Goal: Task Accomplishment & Management: Manage account settings

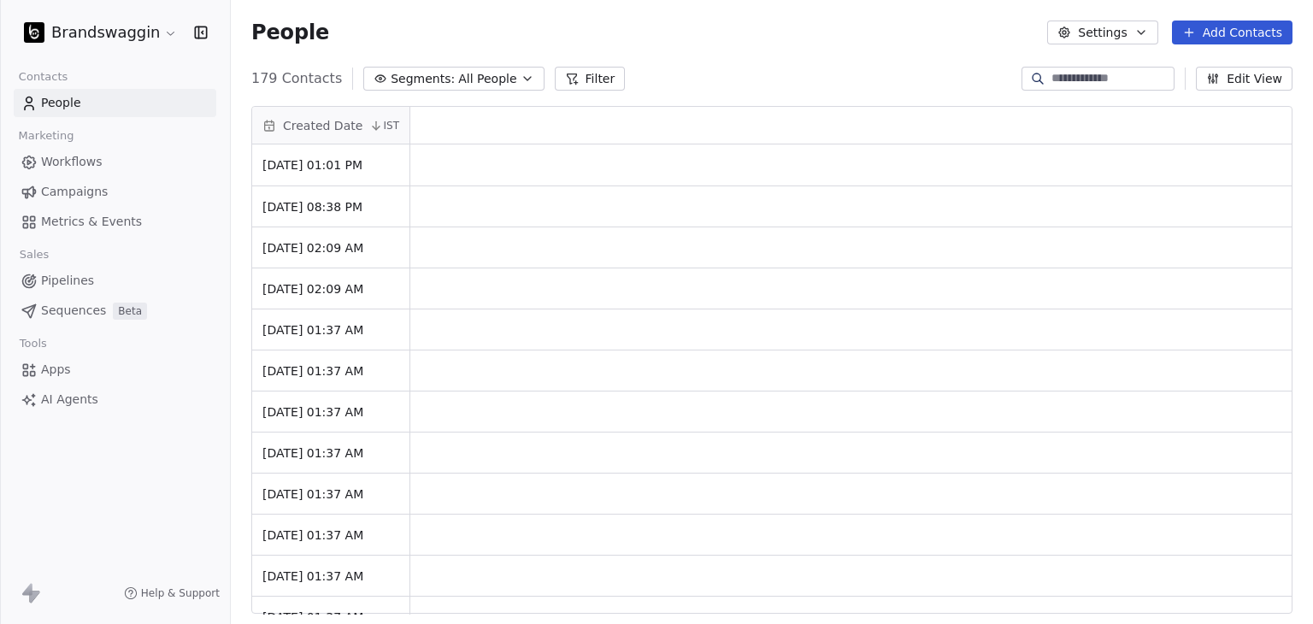
scroll to position [14, 14]
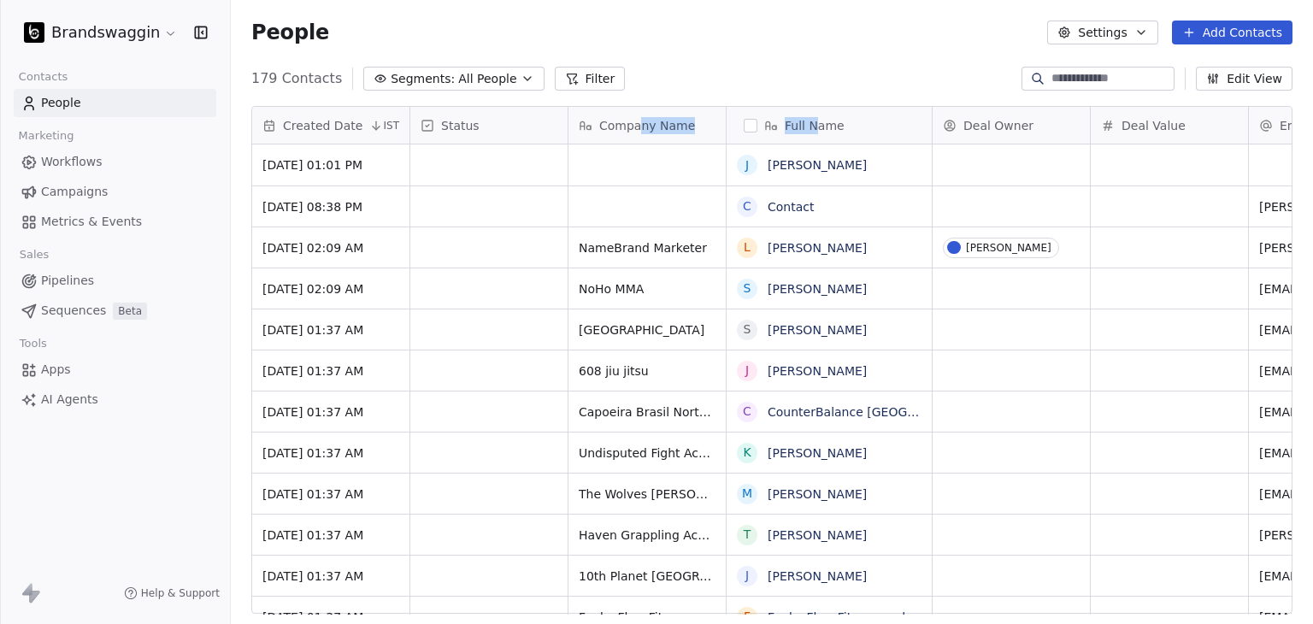
drag, startPoint x: 813, startPoint y: 123, endPoint x: 636, endPoint y: 116, distance: 177.0
click at [636, 116] on div "Status Company Name Full Name Deal Owner Deal Value Email Phone Number Tags Con…" at bounding box center [1324, 126] width 1828 height 38
click at [801, 53] on div "People Settings Add Contacts" at bounding box center [772, 32] width 1082 height 65
drag, startPoint x: 836, startPoint y: 129, endPoint x: 689, endPoint y: 120, distance: 147.3
click at [689, 120] on div "Status Company Name Full Name Deal Owner Deal Value Email Phone Number Tags Con…" at bounding box center [1324, 126] width 1828 height 38
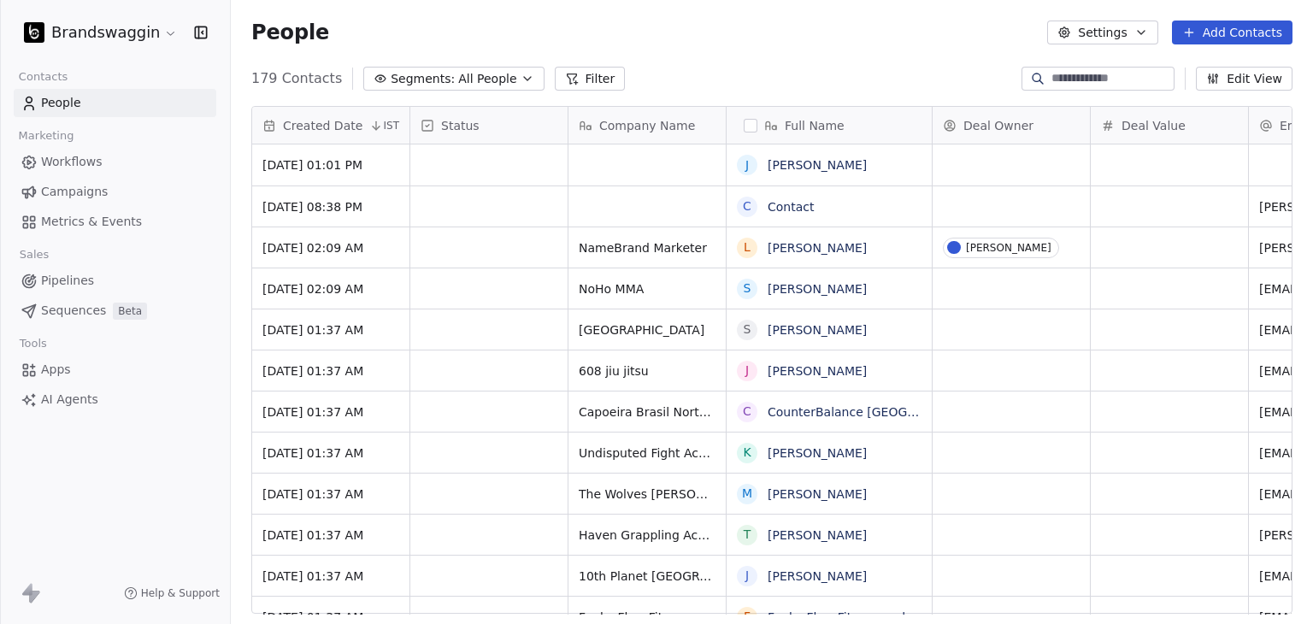
click at [810, 70] on div "179 Contacts Segments: All People Filter Edit View" at bounding box center [772, 78] width 1082 height 27
drag, startPoint x: 355, startPoint y: 128, endPoint x: 343, endPoint y: 125, distance: 12.4
click at [343, 125] on div "Created Date IST [DATE] 01:01 PM [DATE] 08:38 PM [DATE] 02:09 AM [DATE] 02:09 A…" at bounding box center [771, 361] width 1039 height 508
drag, startPoint x: 846, startPoint y: 128, endPoint x: 605, endPoint y: 119, distance: 241.2
click at [605, 119] on div "Status Company Name Full Name Deal Owner Deal Value Email Phone Number Tags Con…" at bounding box center [1324, 126] width 1828 height 38
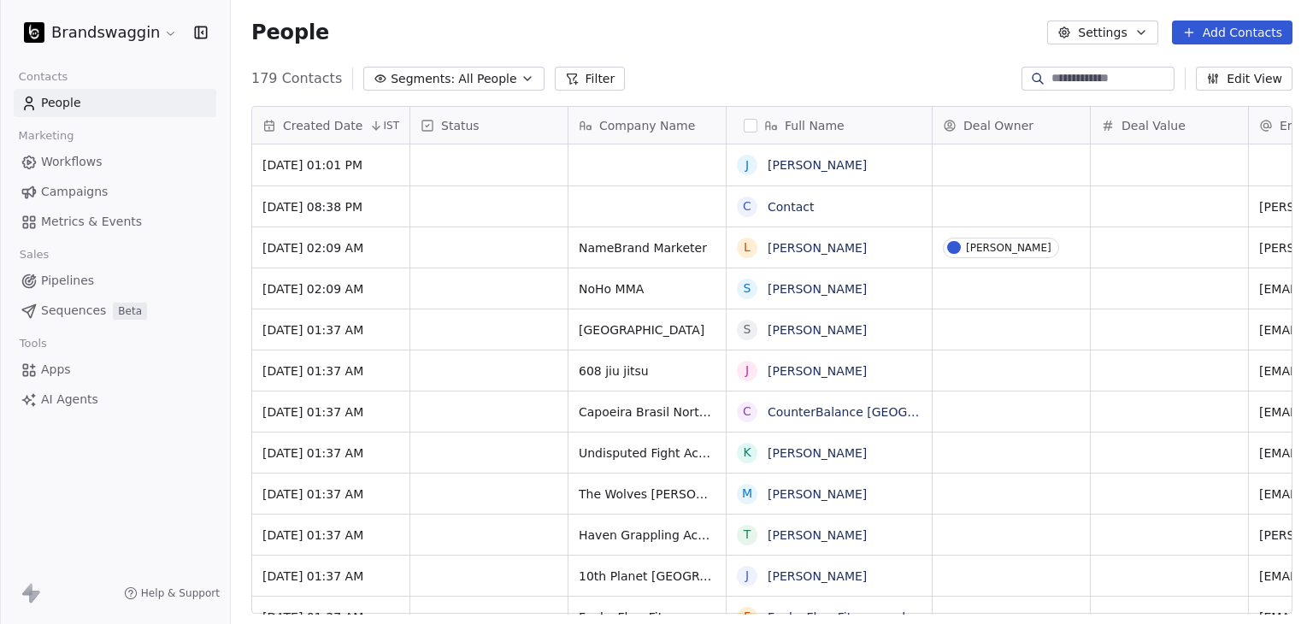
click at [817, 74] on div "179 Contacts Segments: All People Filter Edit View" at bounding box center [772, 78] width 1082 height 27
drag, startPoint x: 319, startPoint y: 124, endPoint x: 881, endPoint y: 128, distance: 562.4
click at [881, 128] on div "Created Date IST [DATE] 01:01 PM [DATE] 08:38 PM [DATE] 02:09 AM [DATE] 02:09 A…" at bounding box center [771, 361] width 1039 height 508
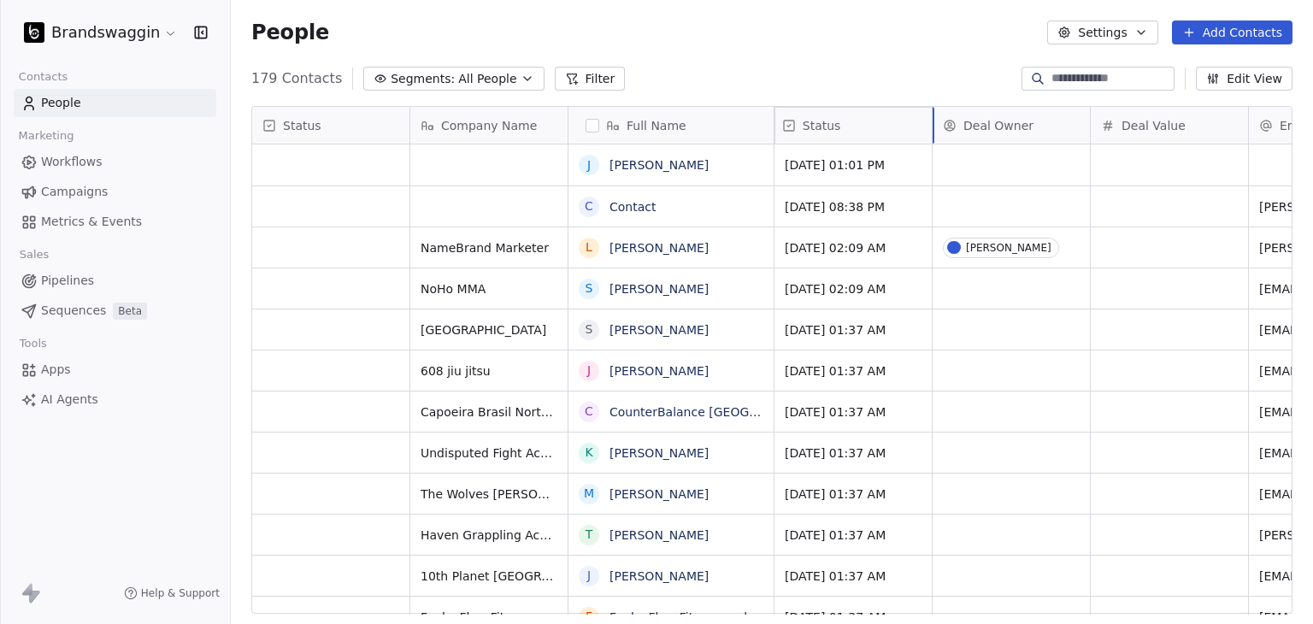
drag, startPoint x: 335, startPoint y: 127, endPoint x: 852, endPoint y: 133, distance: 517.1
click at [852, 133] on div "Status Company Name Full Name Created Date IST Deal Owner Deal Value Email Phon…" at bounding box center [771, 361] width 1039 height 508
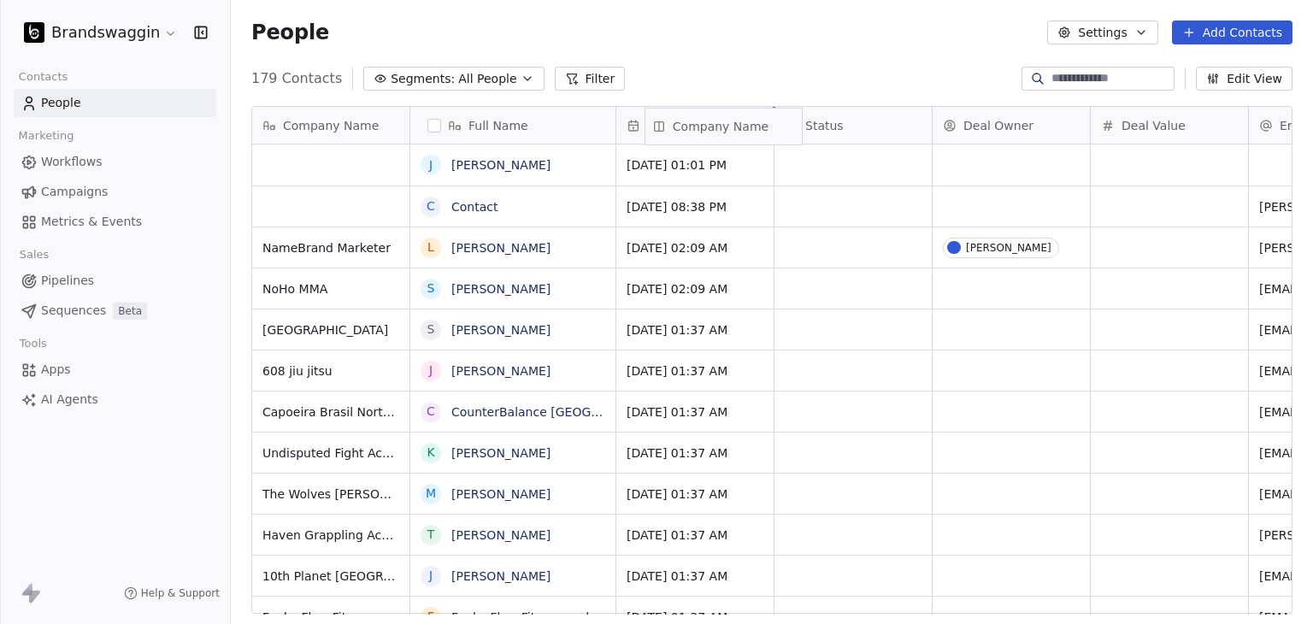
drag, startPoint x: 303, startPoint y: 123, endPoint x: 697, endPoint y: 124, distance: 394.0
click at [697, 124] on div "Company Name NameBrand Marketer NoHo MMA Southwick Black Belt Academy 608 jiu j…" at bounding box center [771, 361] width 1039 height 508
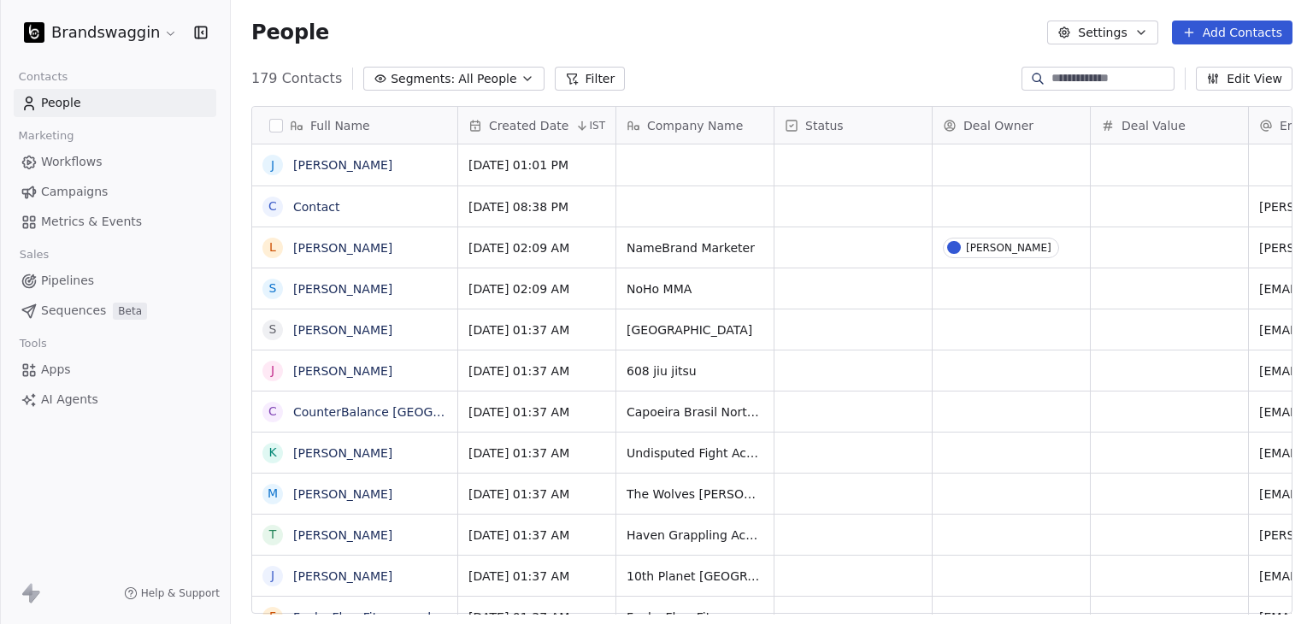
click at [273, 121] on button "button" at bounding box center [276, 126] width 14 height 14
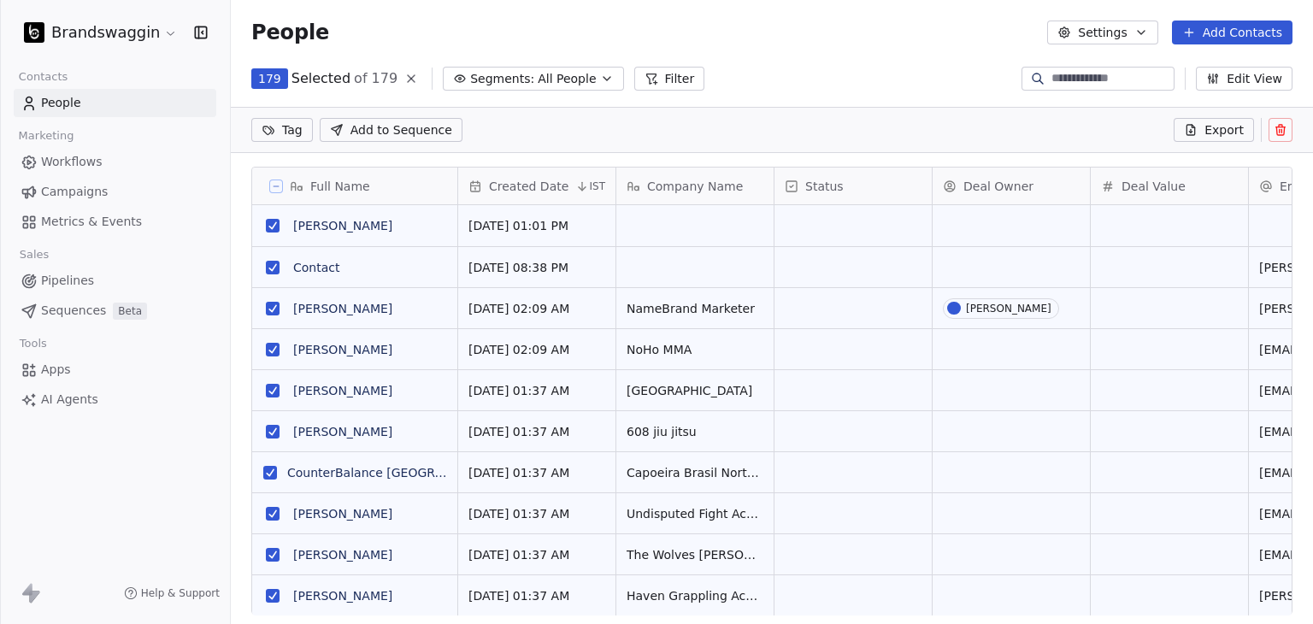
click at [278, 185] on icon at bounding box center [276, 186] width 9 height 9
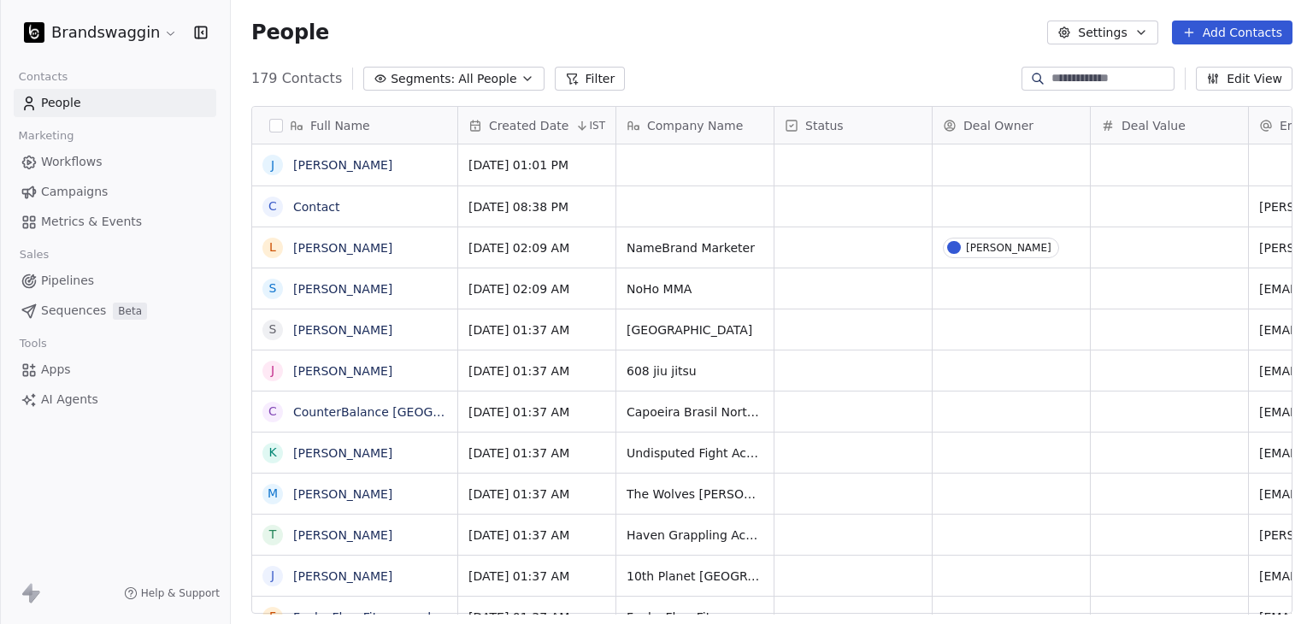
click at [778, 57] on div "People Settings Add Contacts" at bounding box center [772, 32] width 1082 height 65
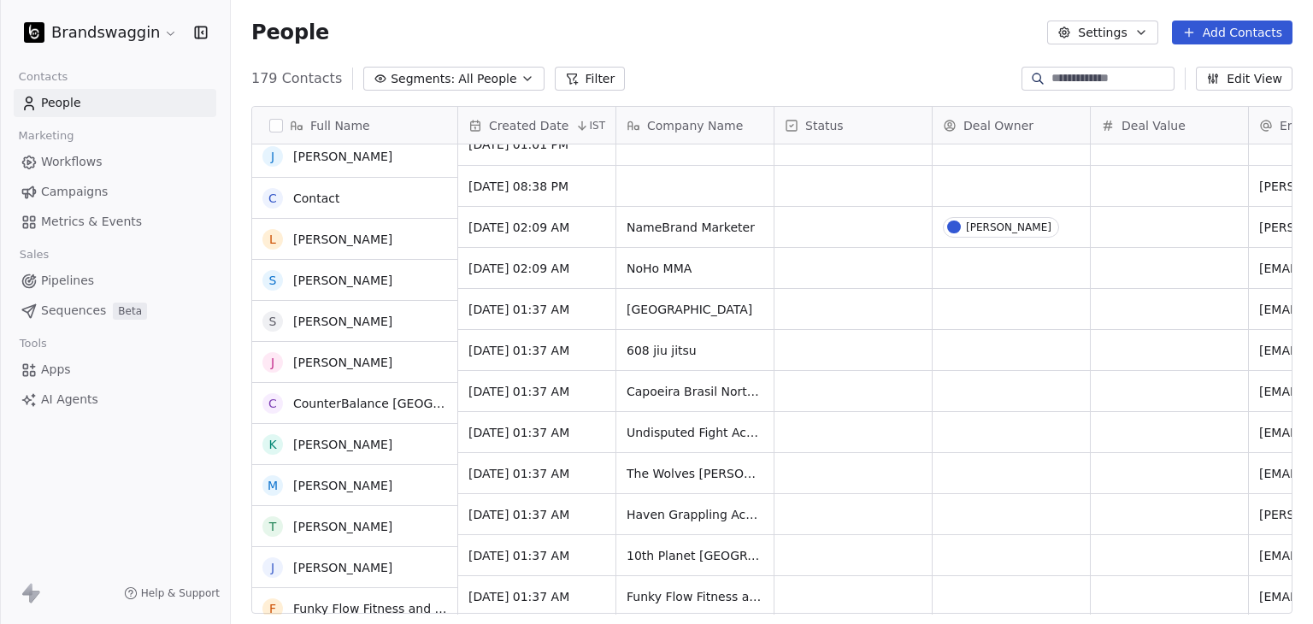
scroll to position [0, 0]
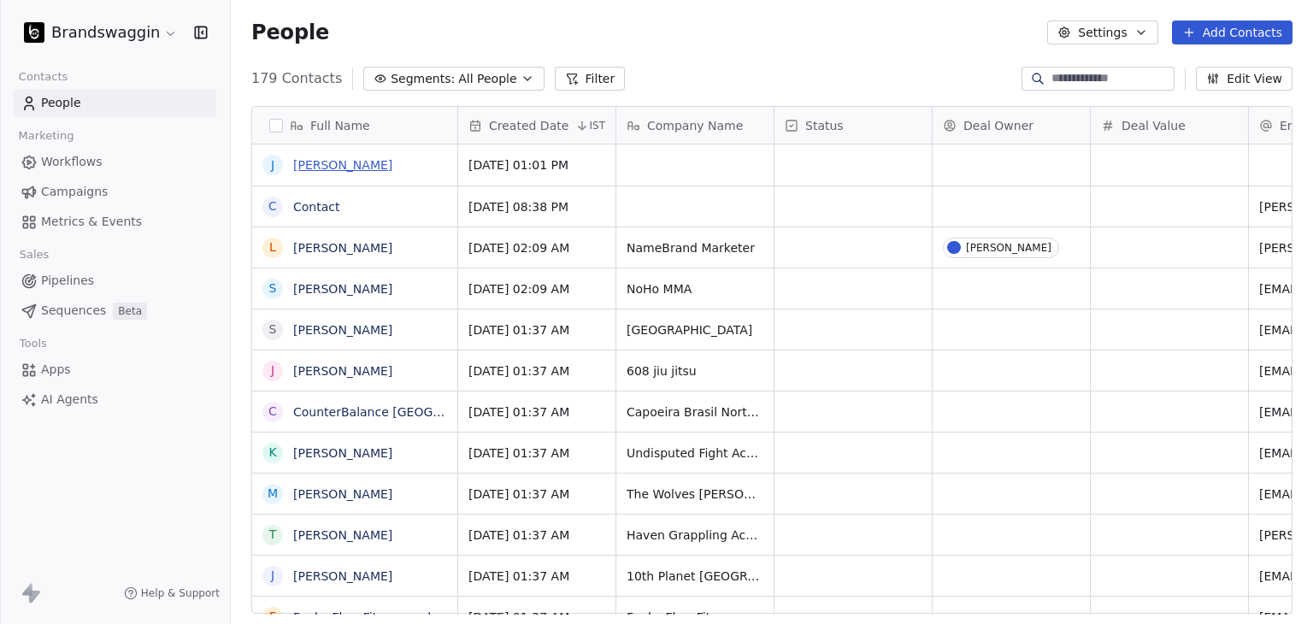
click at [304, 169] on link "[PERSON_NAME]" at bounding box center [342, 165] width 99 height 14
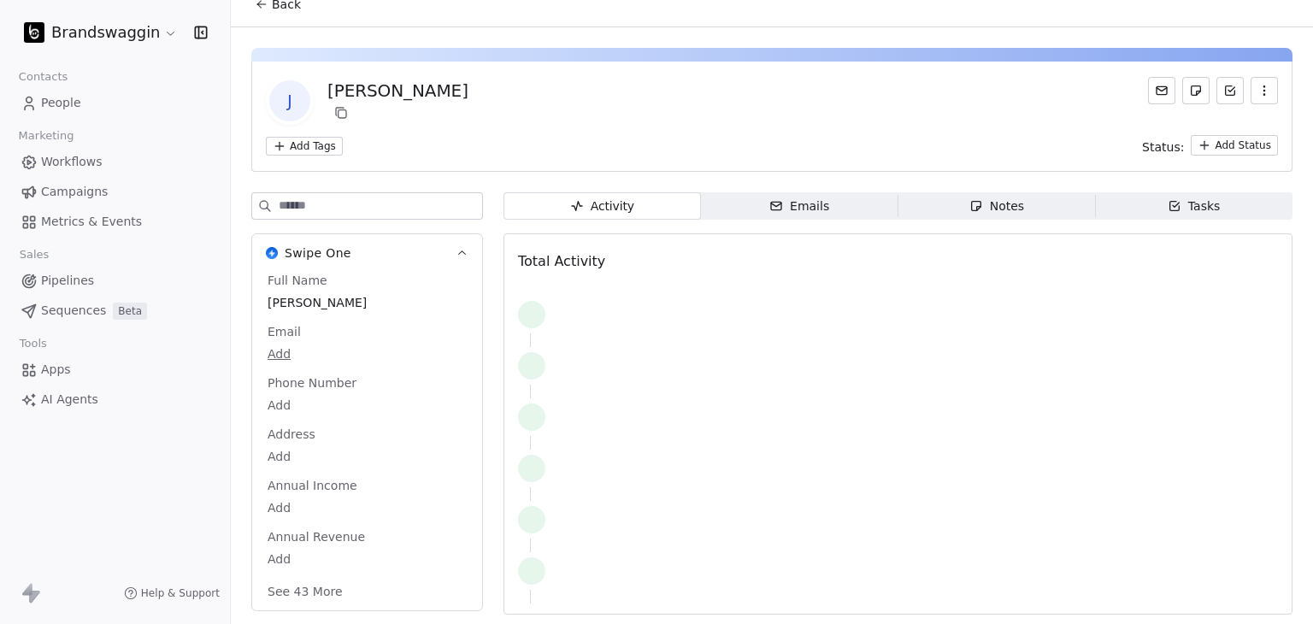
scroll to position [15, 0]
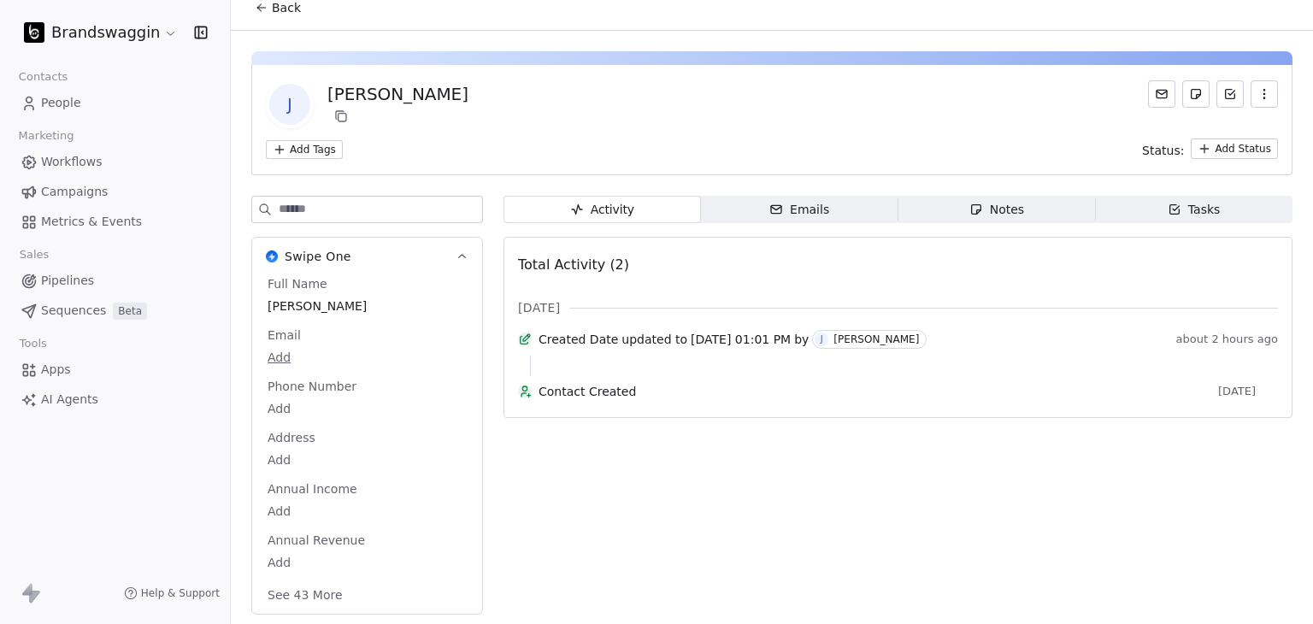
click at [284, 13] on span "Back" at bounding box center [286, 7] width 29 height 17
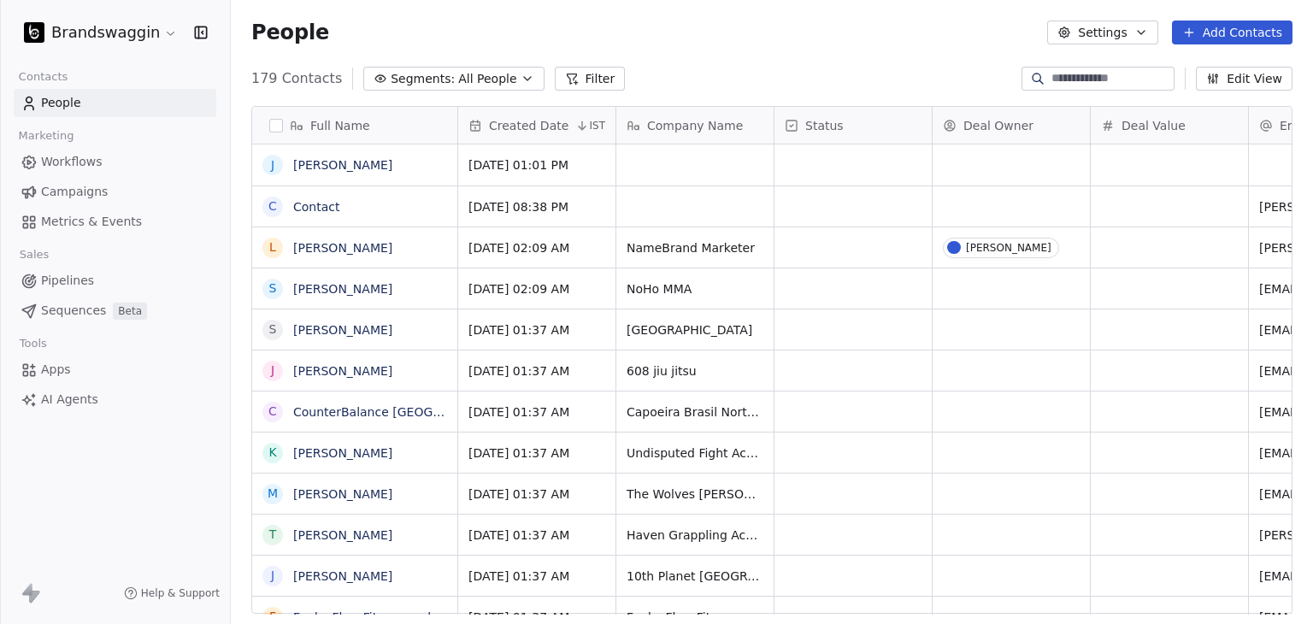
scroll to position [535, 1068]
click at [1170, 73] on input at bounding box center [1111, 78] width 120 height 17
type input "****"
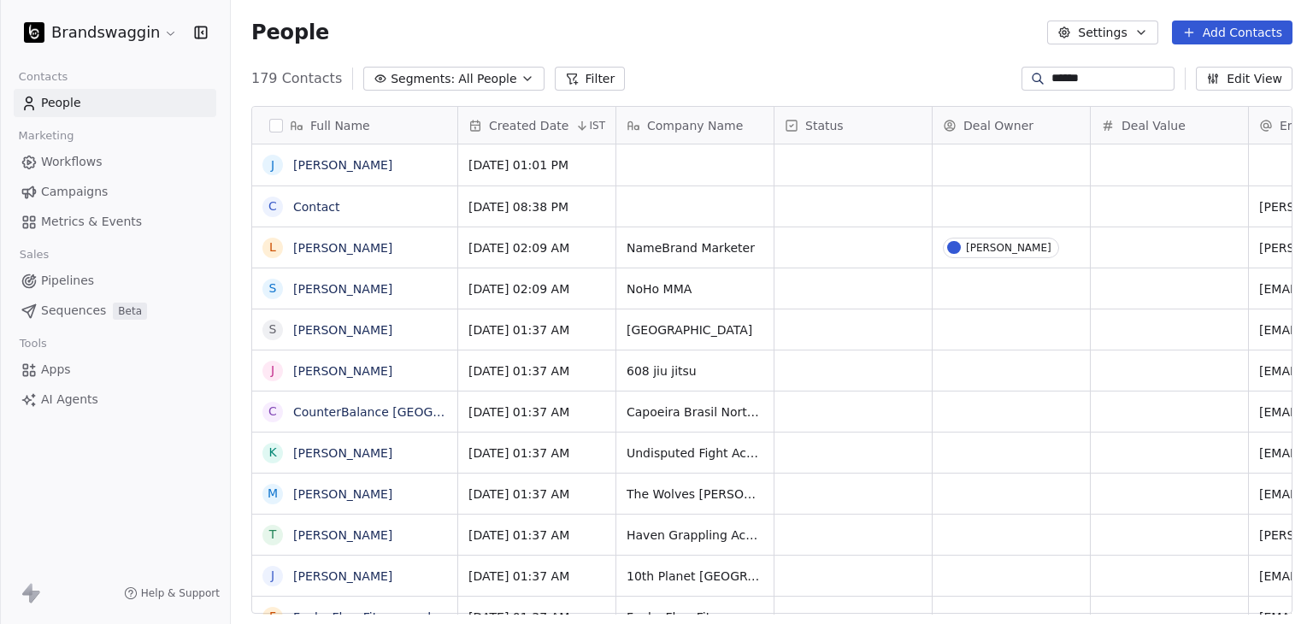
type input "*******"
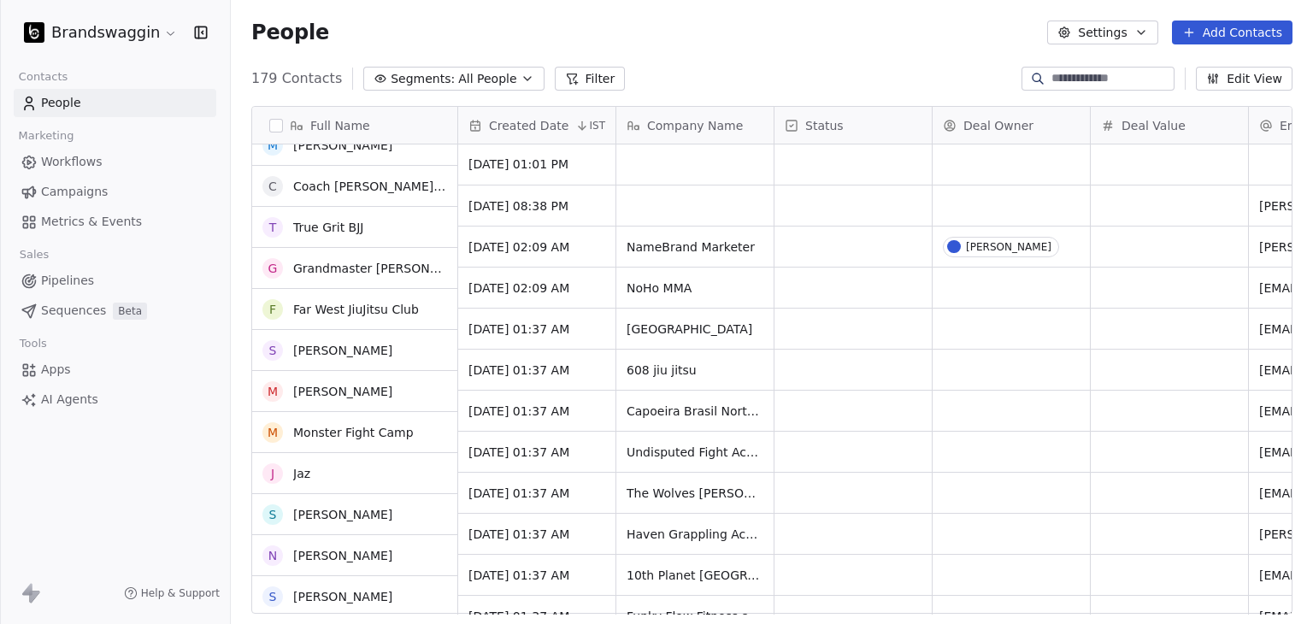
scroll to position [0, 0]
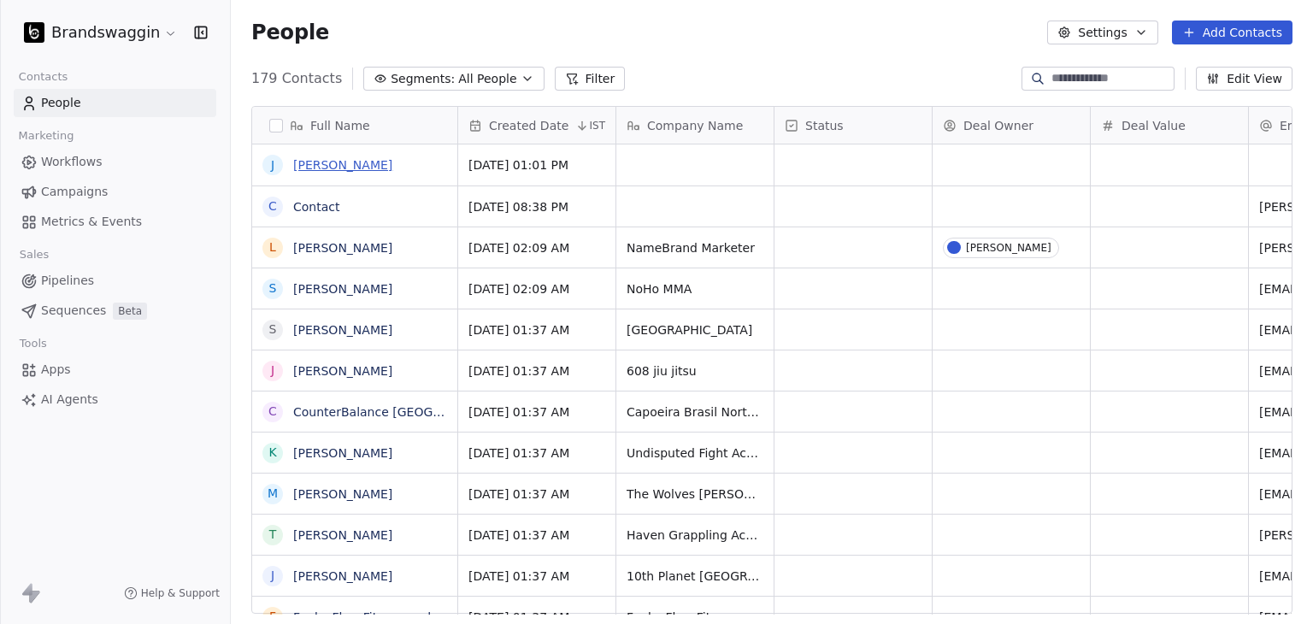
click at [338, 168] on link "[PERSON_NAME]" at bounding box center [342, 165] width 99 height 14
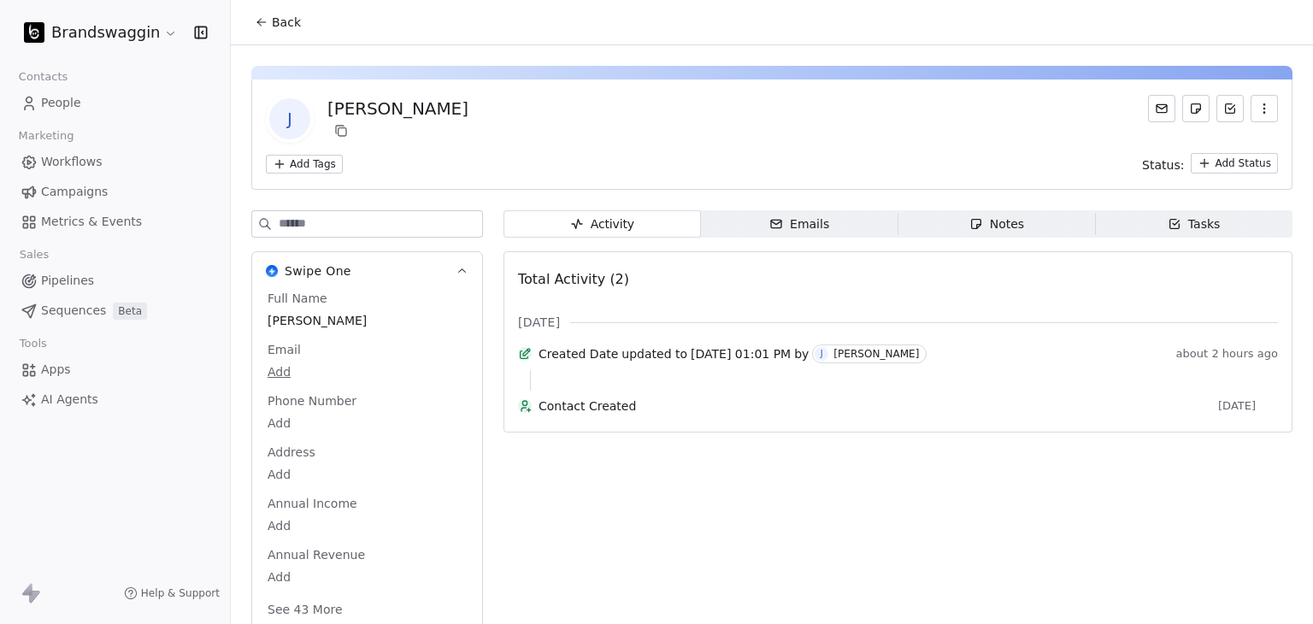
click at [291, 35] on button "Back" at bounding box center [277, 22] width 67 height 31
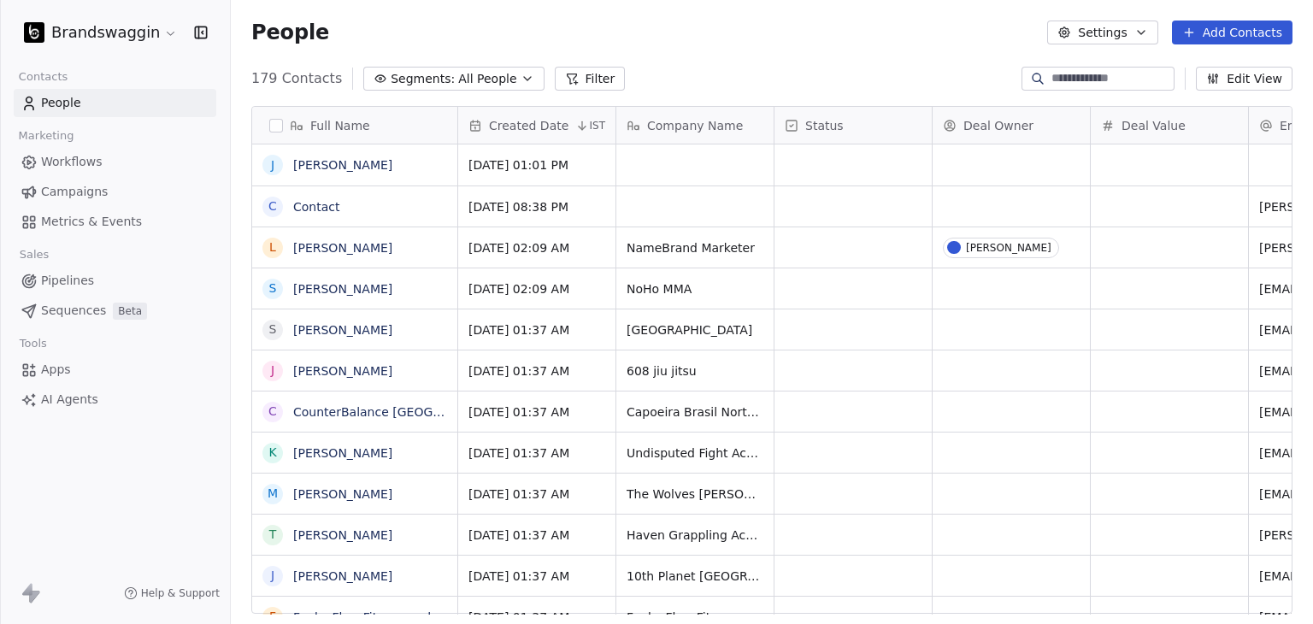
click at [660, 47] on div "People Settings Add Contacts" at bounding box center [772, 32] width 1082 height 65
click at [319, 245] on link "[PERSON_NAME]" at bounding box center [342, 248] width 99 height 14
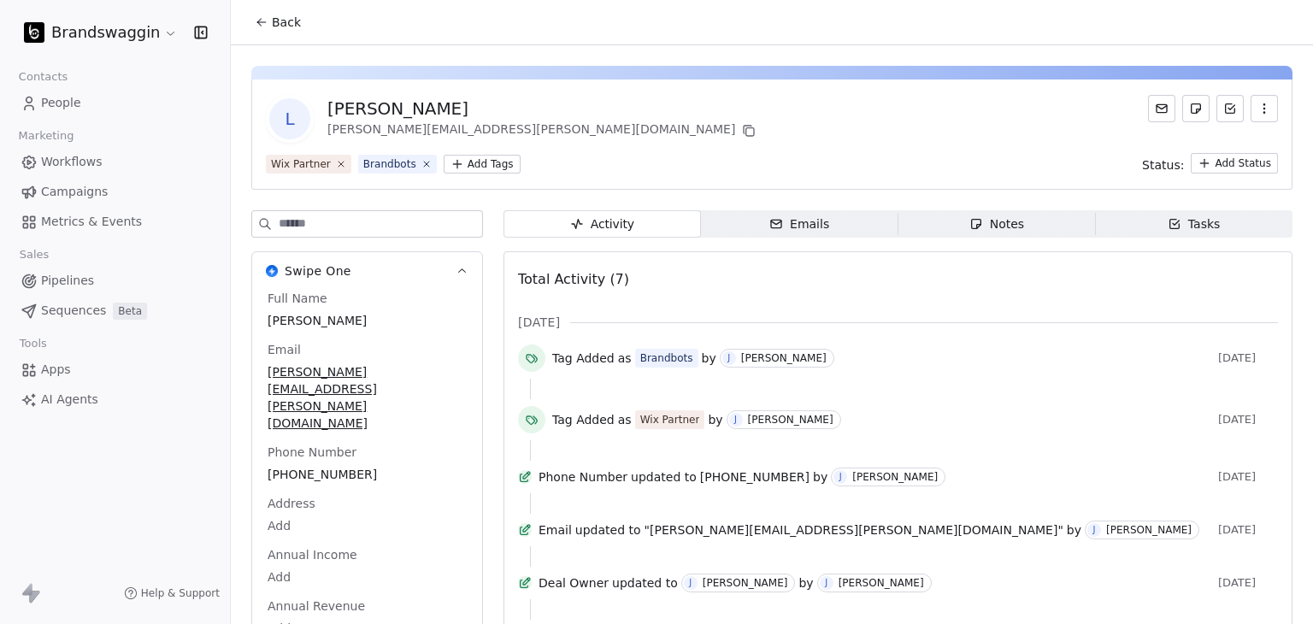
click at [280, 21] on span "Back" at bounding box center [286, 22] width 29 height 17
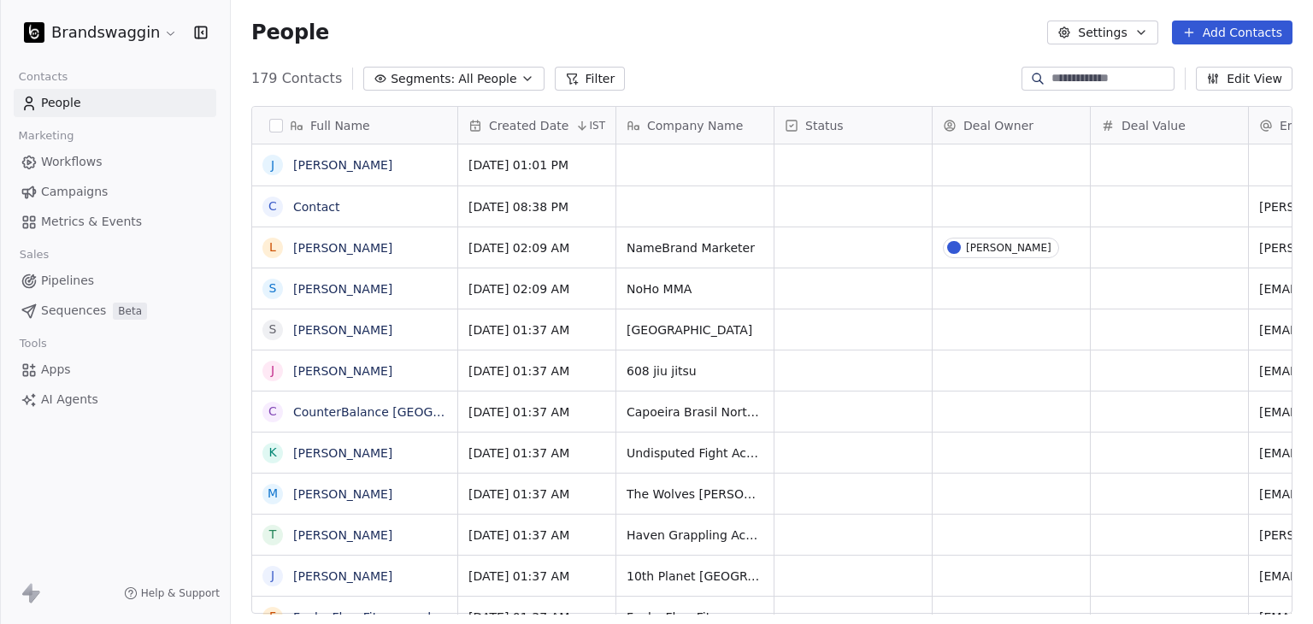
scroll to position [535, 1068]
click at [1210, 38] on button "Add Contacts" at bounding box center [1232, 33] width 121 height 24
click at [1202, 66] on span "Create new contact" at bounding box center [1240, 70] width 117 height 18
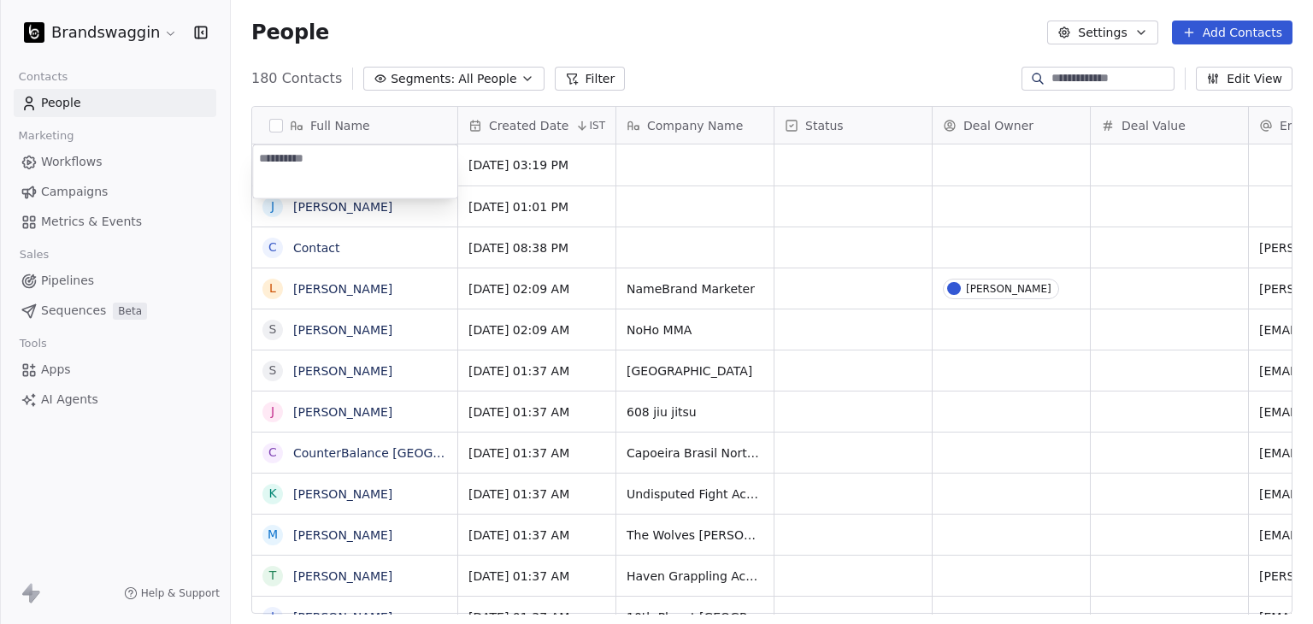
click at [826, 61] on html "Brandswaggin Contacts People Marketing Workflows Campaigns Metrics & Events Sal…" at bounding box center [656, 312] width 1313 height 624
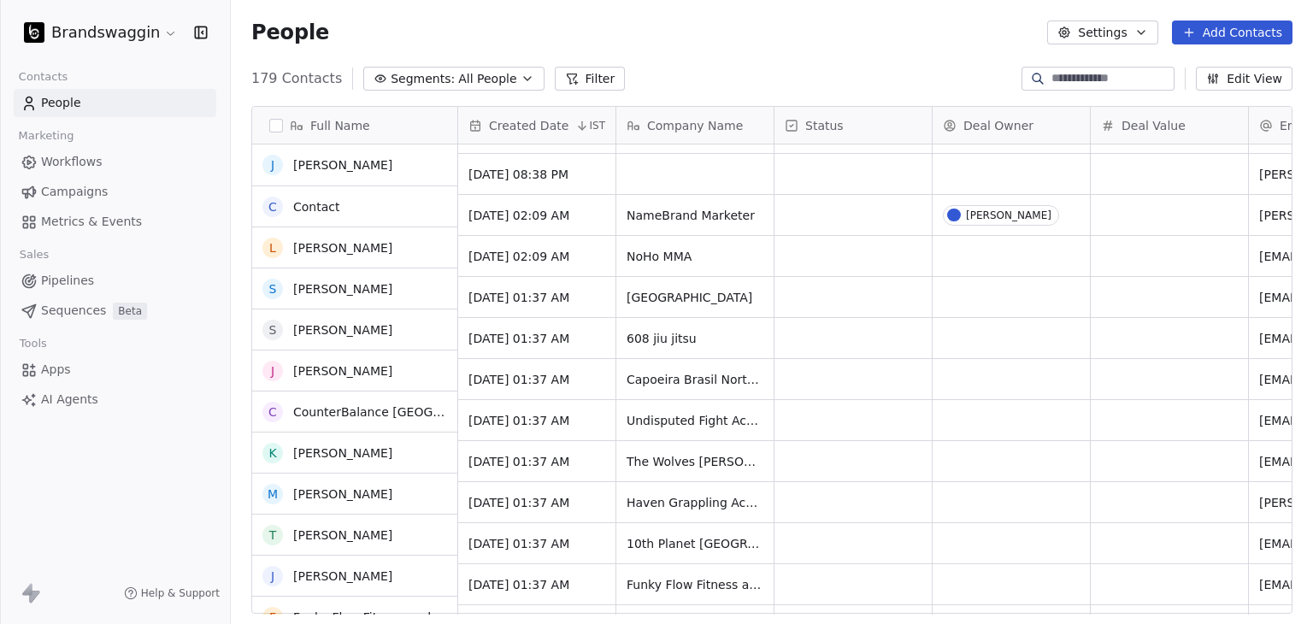
scroll to position [0, 0]
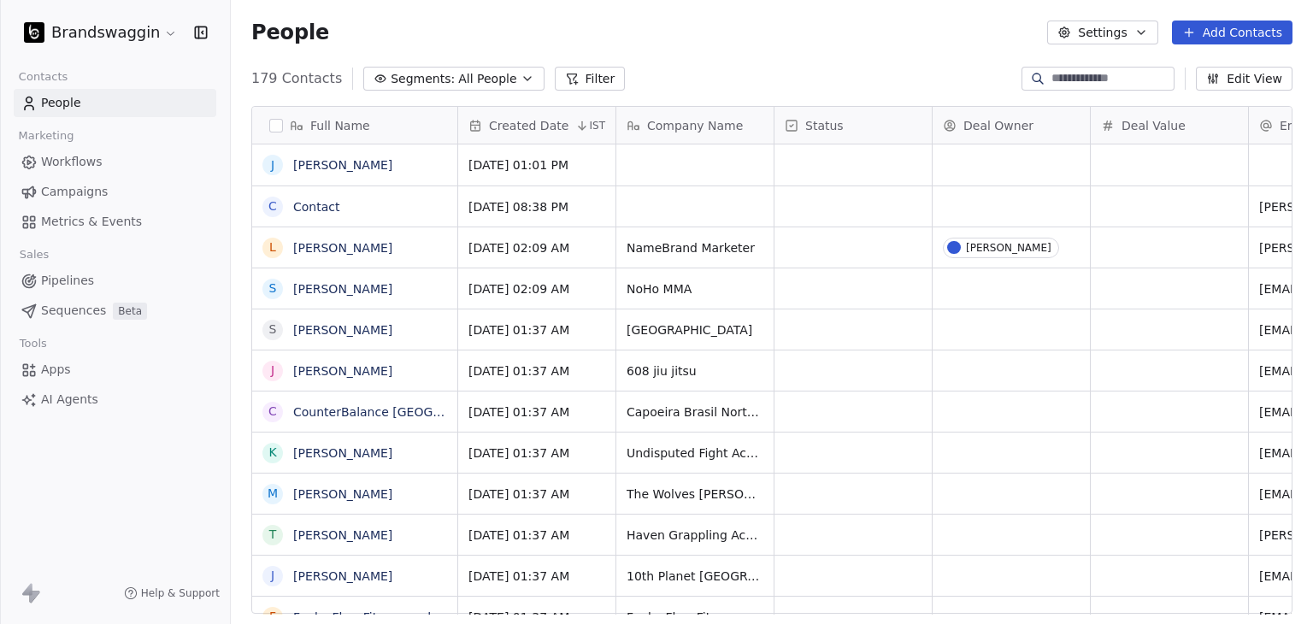
click at [53, 35] on html "Brandswaggin Contacts People Marketing Workflows Campaigns Metrics & Events Sal…" at bounding box center [656, 312] width 1313 height 624
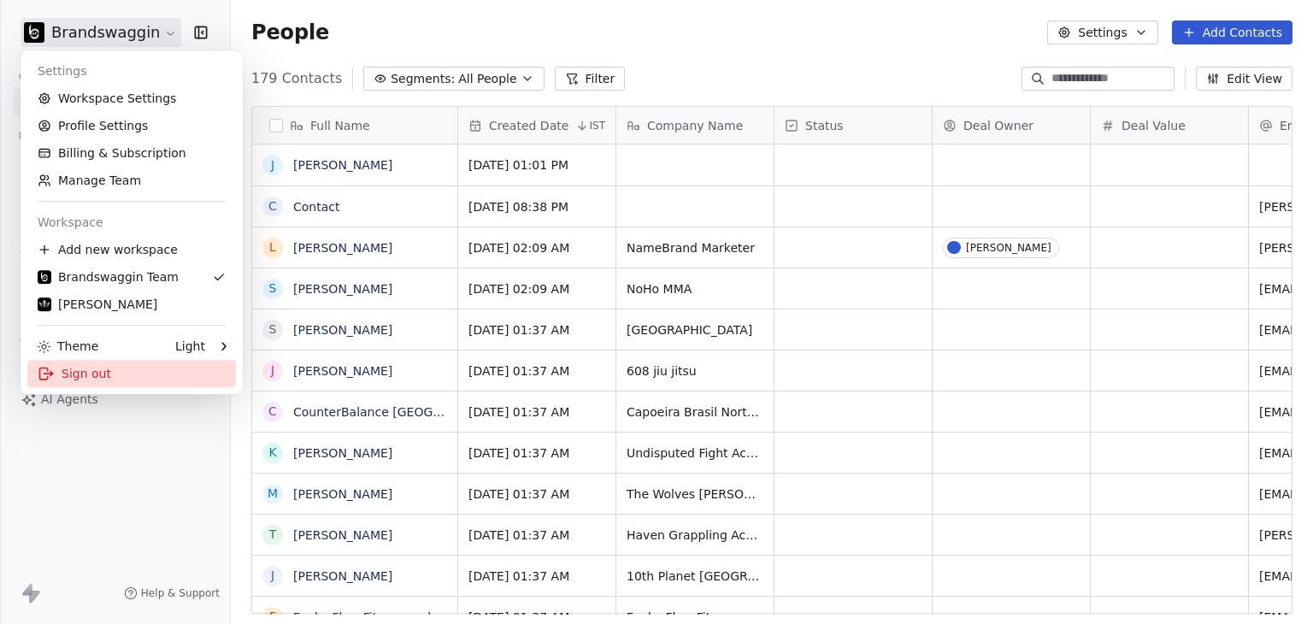
click at [91, 370] on div "Sign out" at bounding box center [131, 373] width 209 height 27
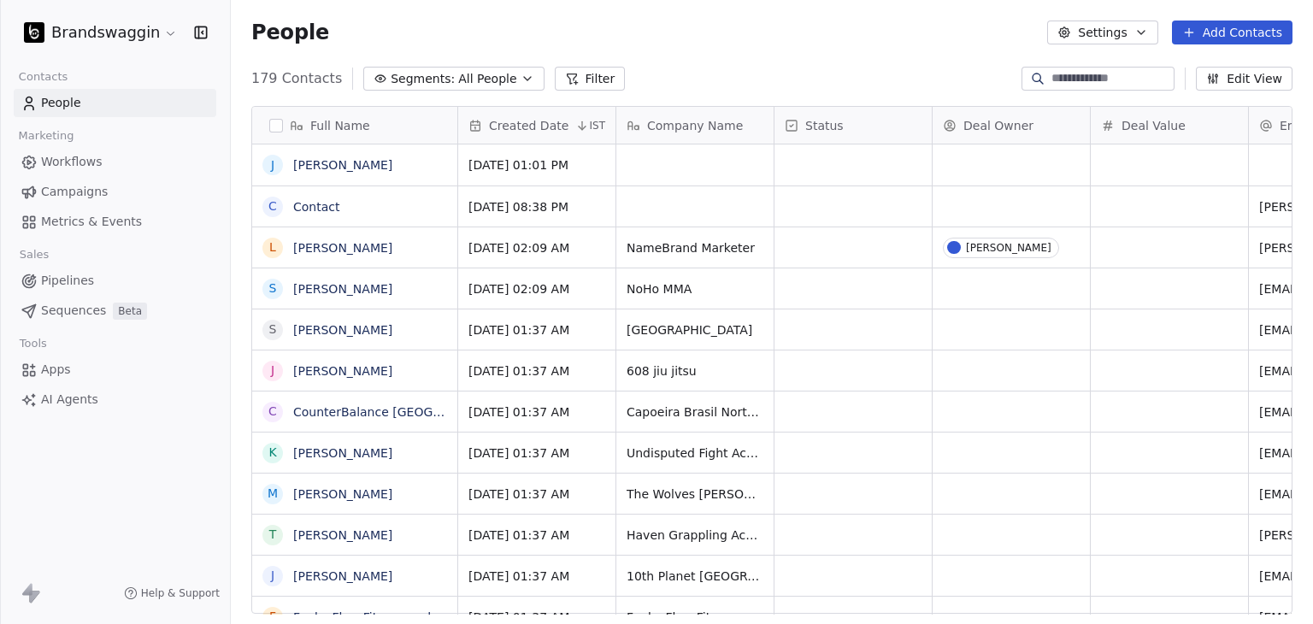
click at [897, 26] on div "People Settings Add Contacts" at bounding box center [771, 33] width 1041 height 24
click at [86, 32] on html "Brandswaggin Contacts People Marketing Workflows Campaigns Metrics & Events Sal…" at bounding box center [656, 312] width 1313 height 624
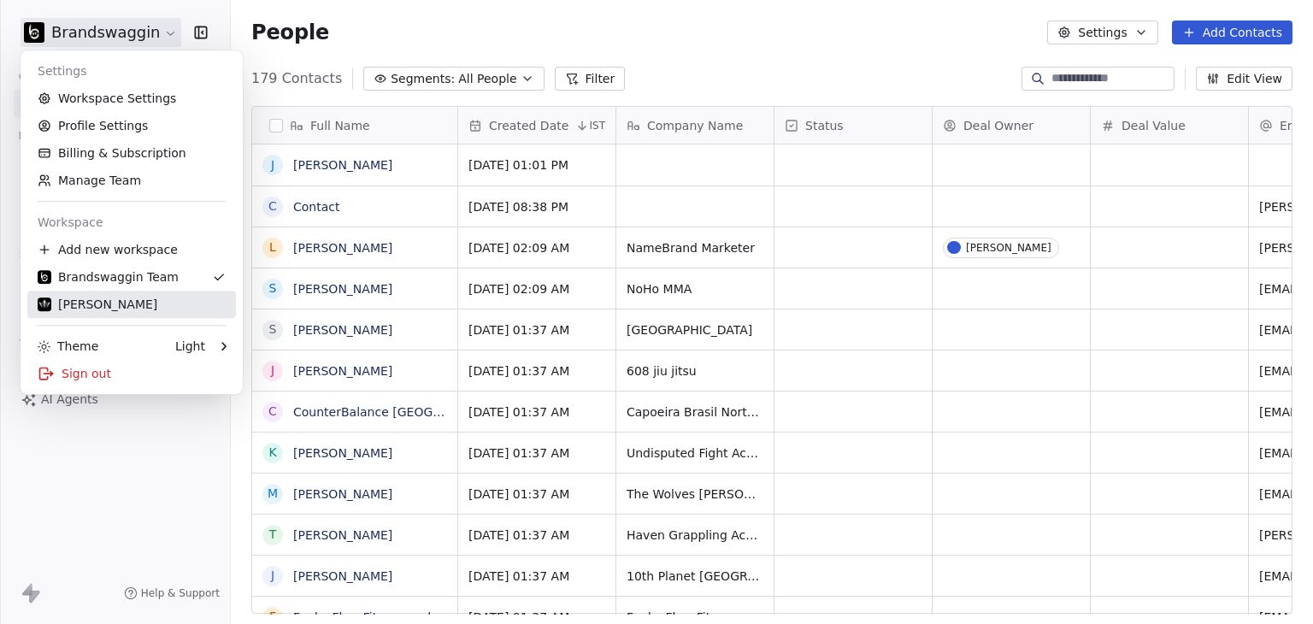
click at [94, 319] on div "Settings Workspace Settings Profile Settings Billing & Subscription Manage Team…" at bounding box center [132, 222] width 222 height 344
click at [93, 301] on div "[PERSON_NAME]" at bounding box center [132, 304] width 188 height 17
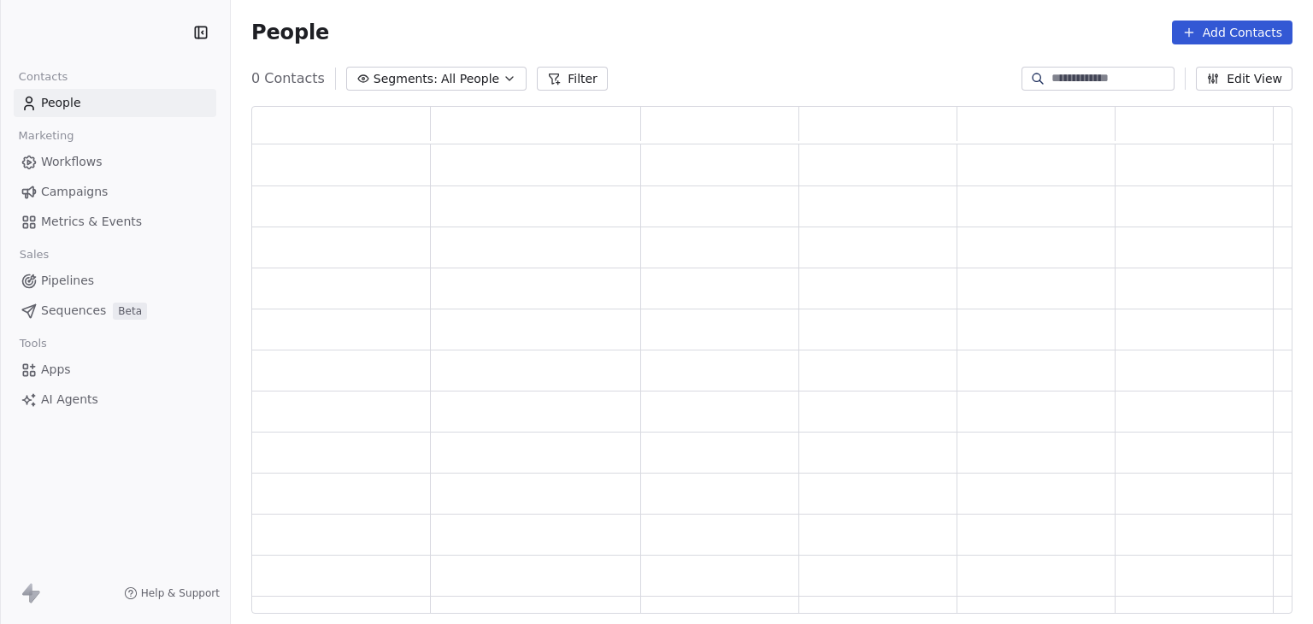
scroll to position [494, 1027]
click at [89, 45] on html "Contacts People Marketing Workflows Campaigns Metrics & Events Sales Pipelines …" at bounding box center [656, 312] width 1313 height 624
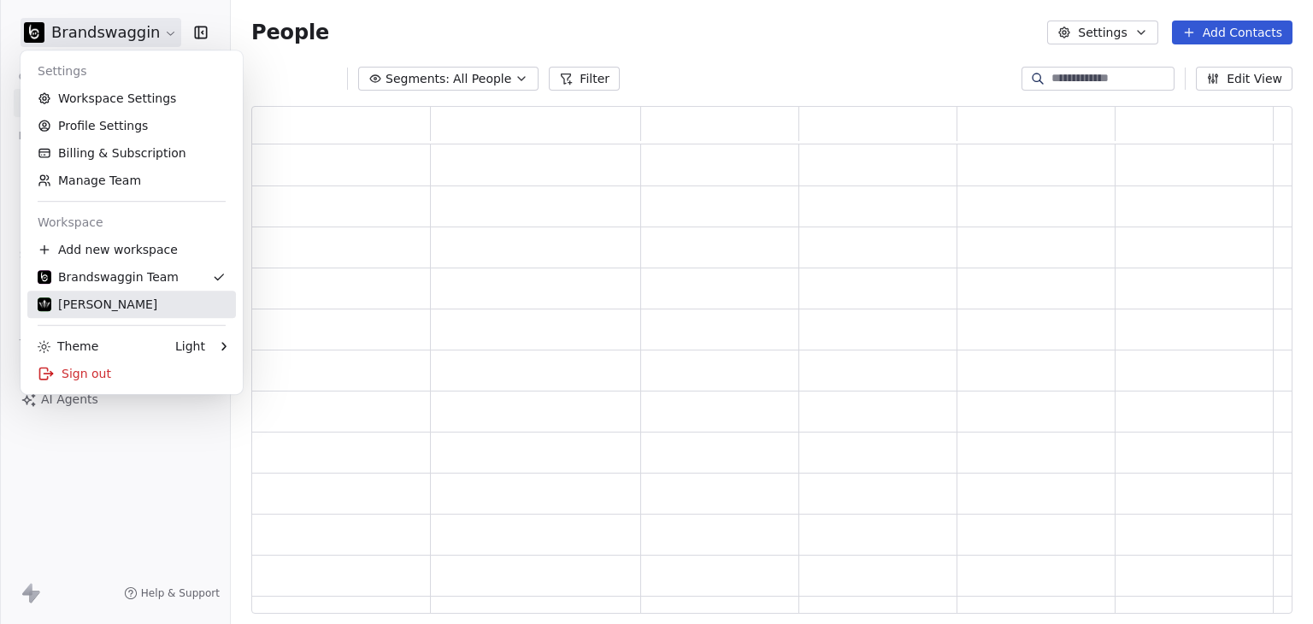
click at [93, 306] on div "[PERSON_NAME]" at bounding box center [132, 304] width 188 height 17
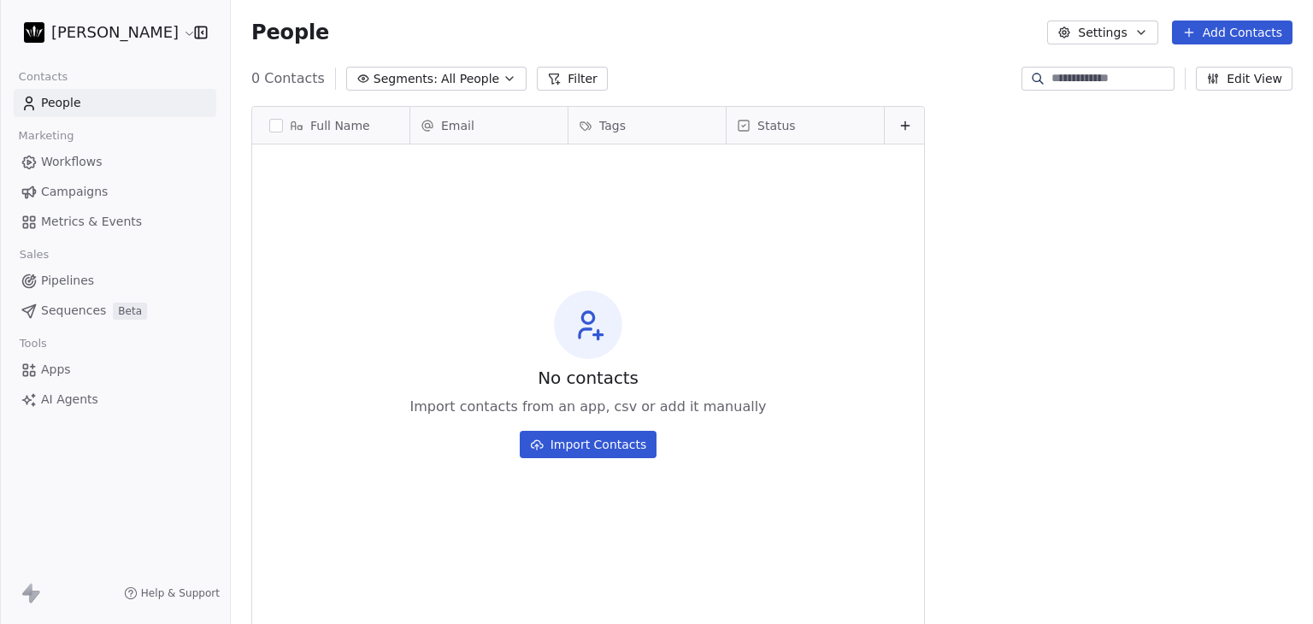
scroll to position [535, 1068]
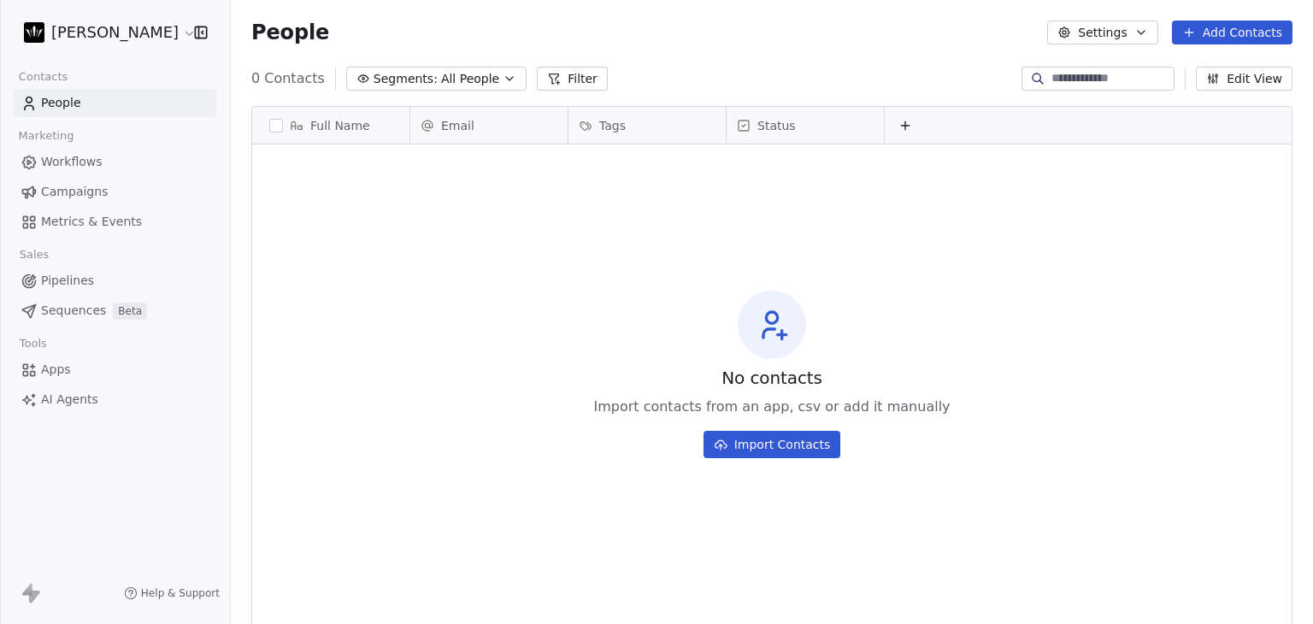
click at [91, 35] on html "[PERSON_NAME] Contacts People Marketing Workflows Campaigns Metrics & Events Sa…" at bounding box center [656, 312] width 1313 height 624
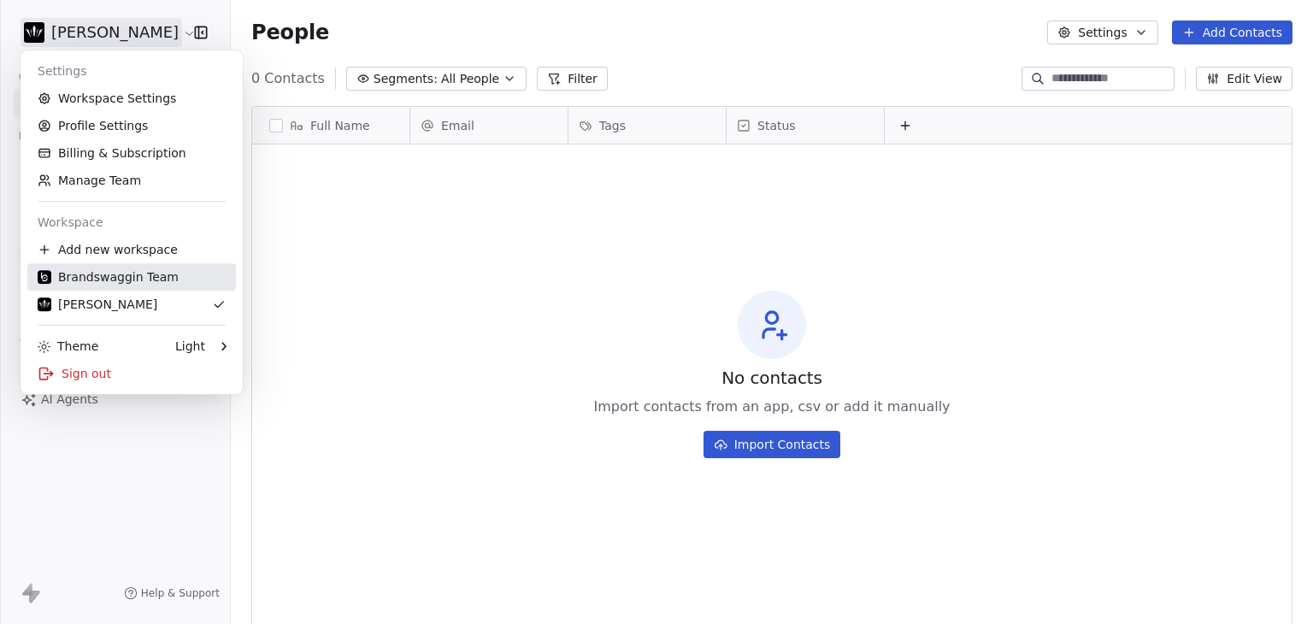
click at [109, 266] on link "Brandswaggin Team" at bounding box center [131, 276] width 209 height 27
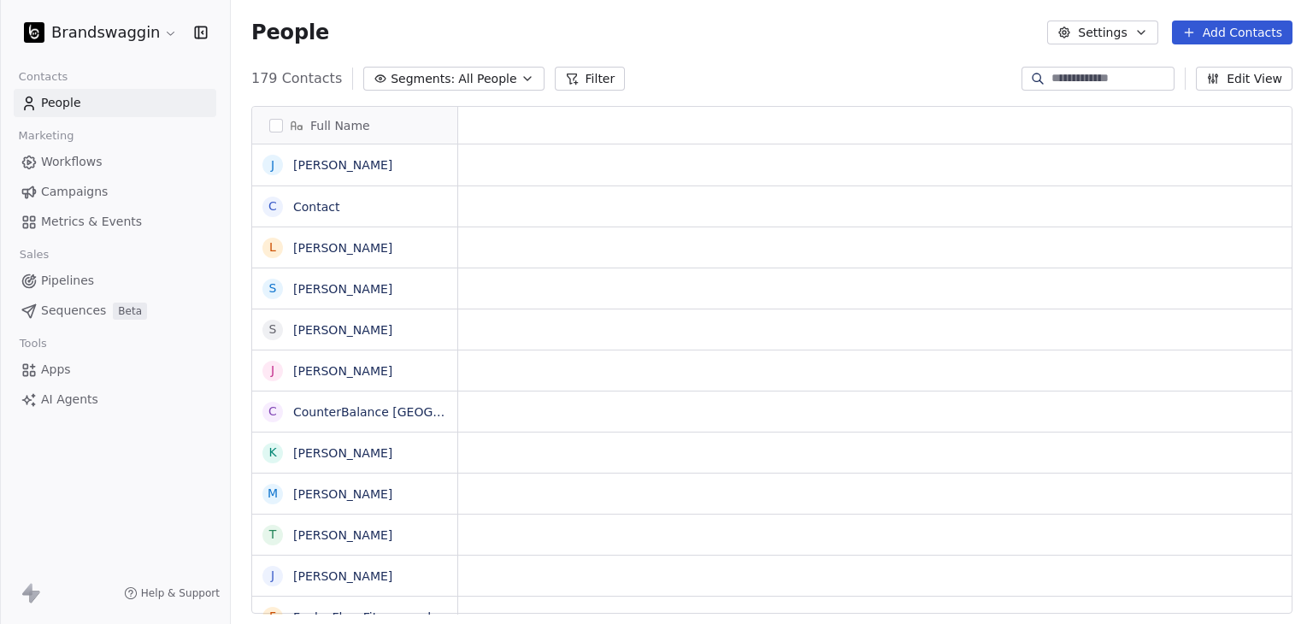
scroll to position [14, 14]
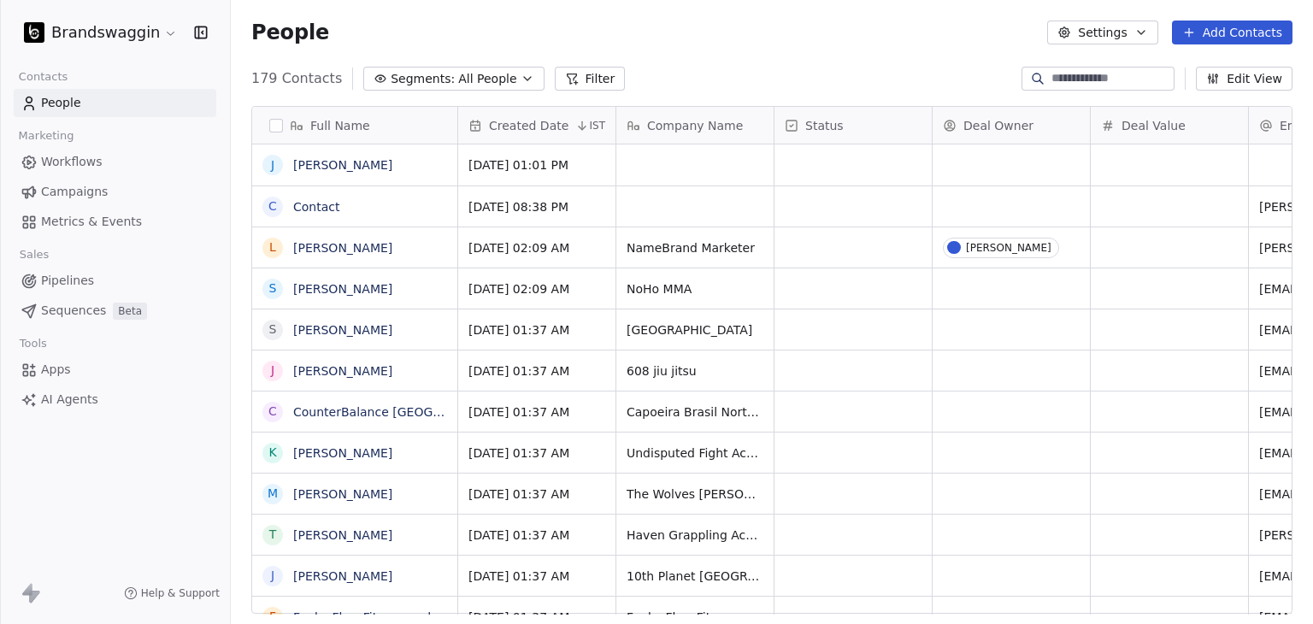
click at [121, 32] on html "Brandswaggin Contacts People Marketing Workflows Campaigns Metrics & Events Sal…" at bounding box center [656, 312] width 1313 height 624
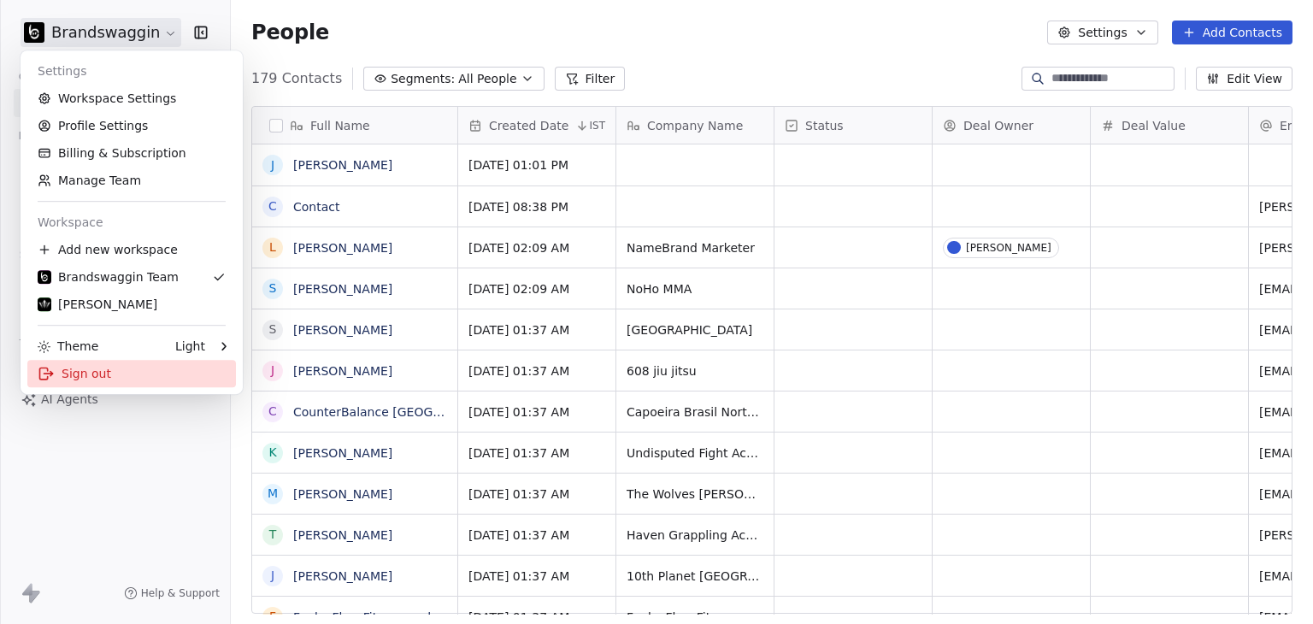
click at [131, 377] on div "Sign out" at bounding box center [131, 373] width 209 height 27
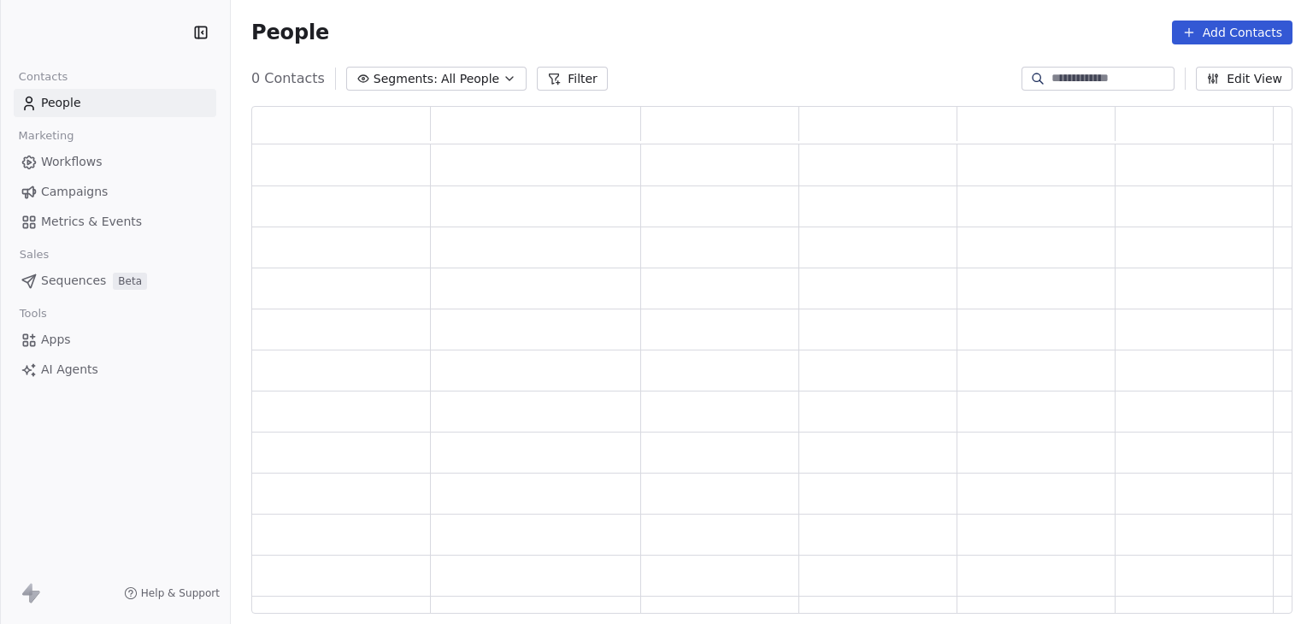
scroll to position [494, 1027]
